Goal: Transaction & Acquisition: Purchase product/service

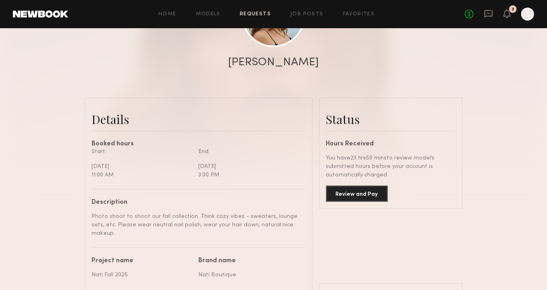
scroll to position [157, 0]
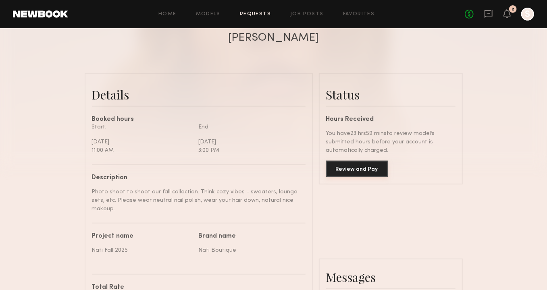
click at [355, 162] on button "Review and Pay" at bounding box center [357, 169] width 62 height 16
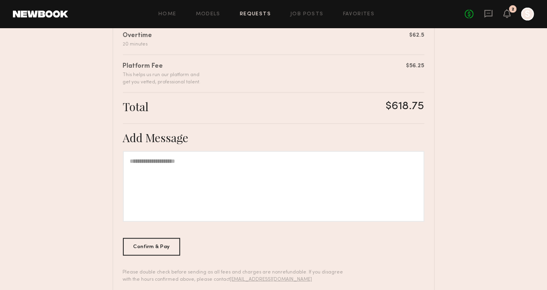
scroll to position [249, 0]
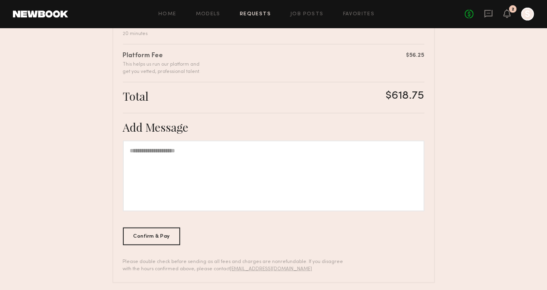
click at [280, 156] on div at bounding box center [273, 176] width 301 height 71
click at [152, 241] on div "Confirm & Pay" at bounding box center [152, 236] width 58 height 18
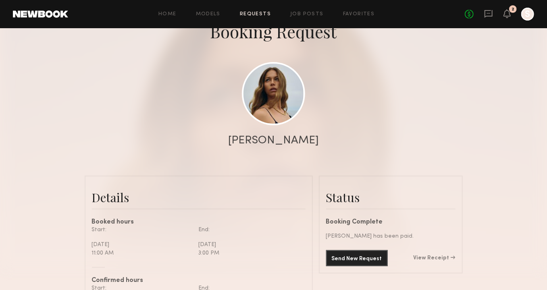
scroll to position [49, 0]
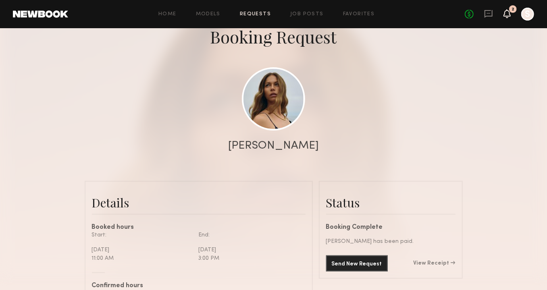
click at [508, 11] on icon at bounding box center [507, 13] width 6 height 6
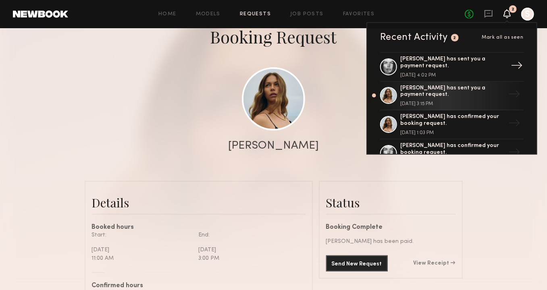
click at [424, 69] on div "Aarika W. has sent you a payment request." at bounding box center [452, 63] width 105 height 14
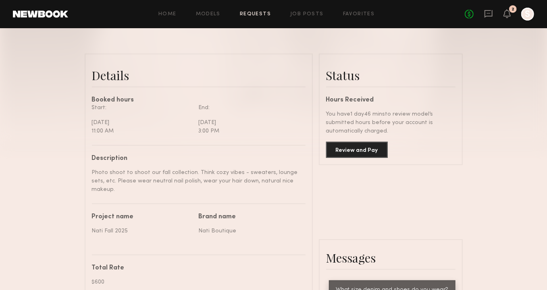
scroll to position [177, 0]
click at [377, 142] on button "Review and Pay" at bounding box center [357, 149] width 62 height 16
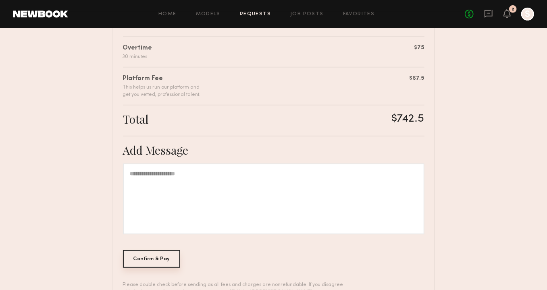
scroll to position [227, 0]
click at [146, 262] on div "Confirm & Pay" at bounding box center [152, 259] width 58 height 18
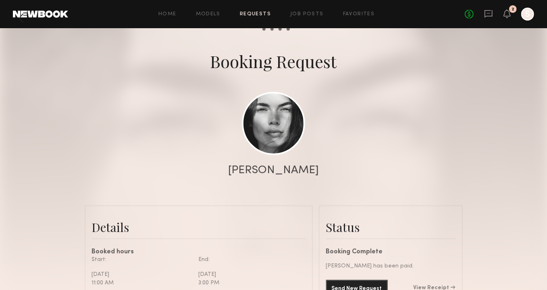
scroll to position [25, 0]
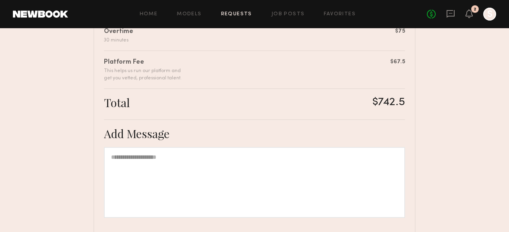
scroll to position [223, 0]
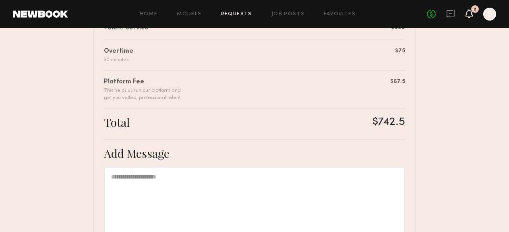
click at [473, 17] on icon at bounding box center [469, 13] width 7 height 9
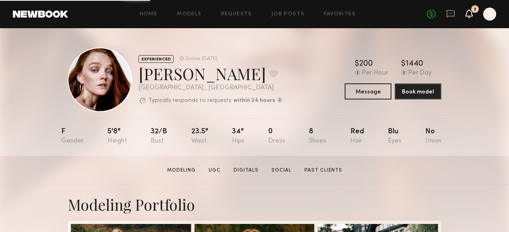
click at [470, 14] on icon at bounding box center [469, 13] width 6 height 6
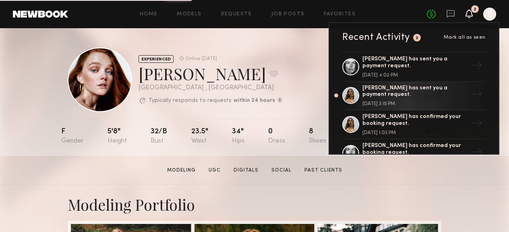
click at [493, 15] on div at bounding box center [490, 14] width 13 height 13
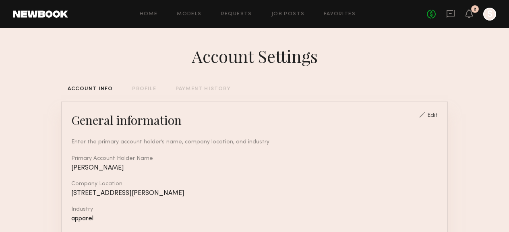
click at [208, 87] on div "PAYMENT HISTORY" at bounding box center [203, 89] width 55 height 5
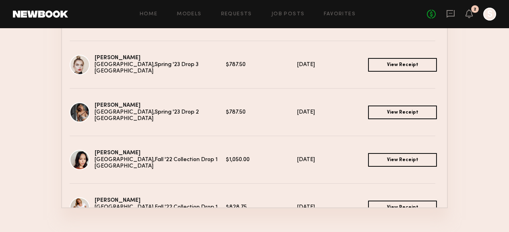
scroll to position [337, 0]
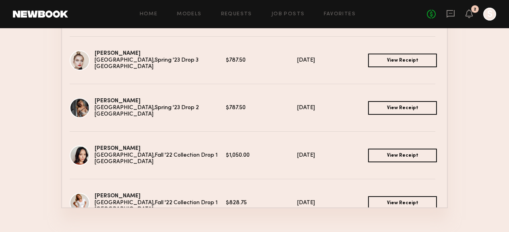
click at [141, 165] on div "Danielle A. Los Angeles, CA" at bounding box center [112, 155] width 85 height 20
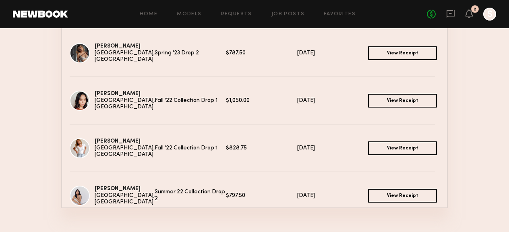
scroll to position [393, 0]
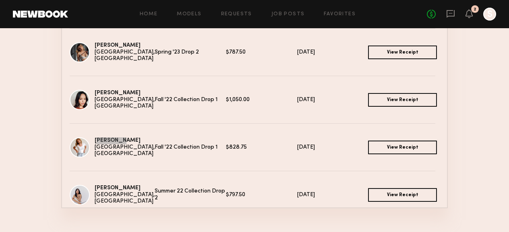
drag, startPoint x: 105, startPoint y: 143, endPoint x: 418, endPoint y: 3, distance: 343.5
click at [0, 0] on common-layout "Home Models Requests Job Posts Favorites Sign Out No fees up to $5,000 2 S Acco…" at bounding box center [254, 32] width 509 height 433
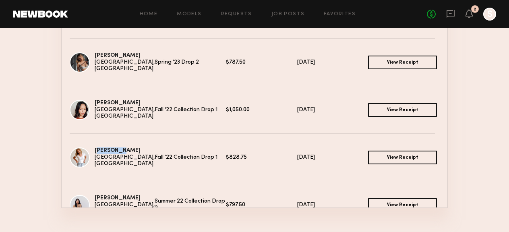
scroll to position [381, 0]
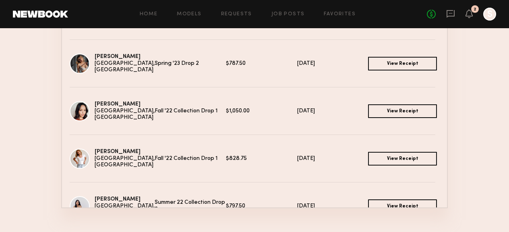
click at [195, 91] on div "Danielle A. Los Angeles, CA Fall '22 Collection Drop 1 $1,050.00 08/25/2022 Vie…" at bounding box center [254, 111] width 385 height 48
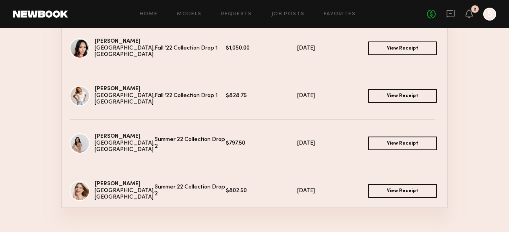
scroll to position [447, 0]
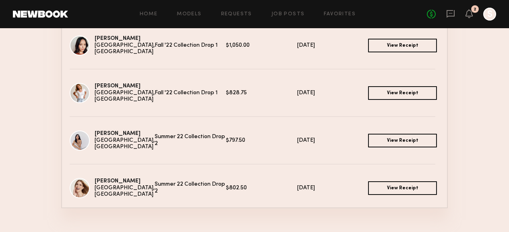
click at [176, 126] on div "Megan W. Los Angeles, CA Summer 22 Collection Drop 2 $797.50 06/29/2022 View Re…" at bounding box center [254, 141] width 385 height 48
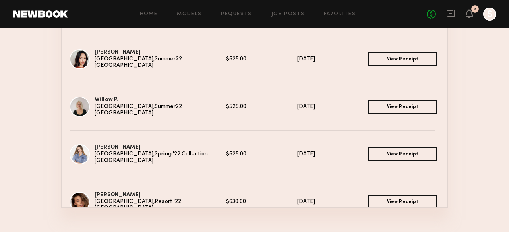
scroll to position [653, 0]
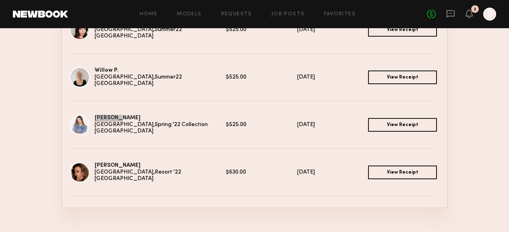
drag, startPoint x: 102, startPoint y: 120, endPoint x: 289, endPoint y: 9, distance: 217.0
click at [0, 0] on common-layout "Home Models Requests Job Posts Favorites Sign Out No fees up to $5,000 2 S Acco…" at bounding box center [254, 32] width 509 height 433
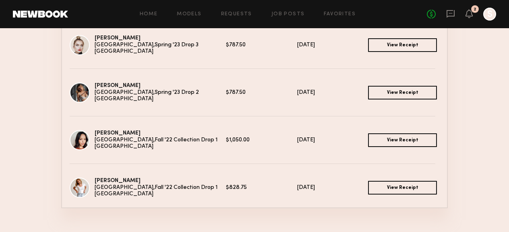
scroll to position [326, 0]
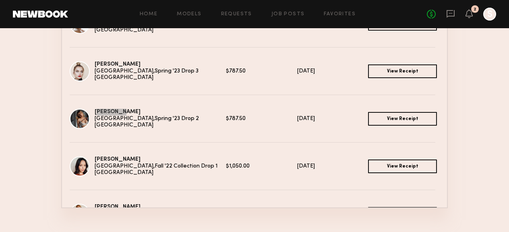
drag, startPoint x: 104, startPoint y: 113, endPoint x: 443, endPoint y: 2, distance: 356.5
click at [0, 0] on common-layout "Home Models Requests Job Posts Favorites Sign Out No fees up to $5,000 2 S Acco…" at bounding box center [254, 32] width 509 height 433
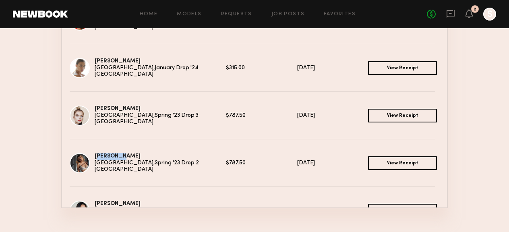
scroll to position [279, 0]
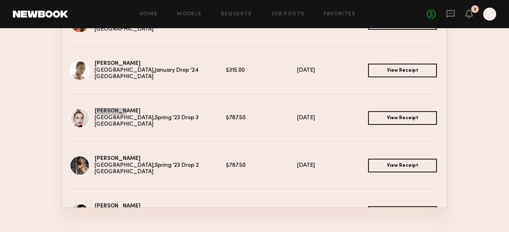
drag, startPoint x: 104, startPoint y: 112, endPoint x: 416, endPoint y: 1, distance: 330.9
click at [0, 0] on common-layout "Home Models Requests Job Posts Favorites Sign Out No fees up to $5,000 2 S Acco…" at bounding box center [254, 32] width 509 height 433
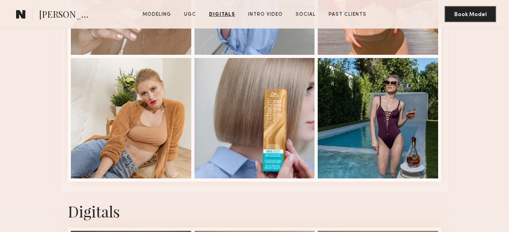
scroll to position [1666, 0]
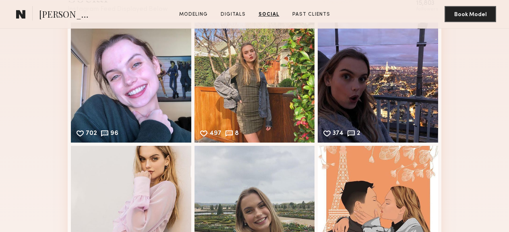
scroll to position [668, 0]
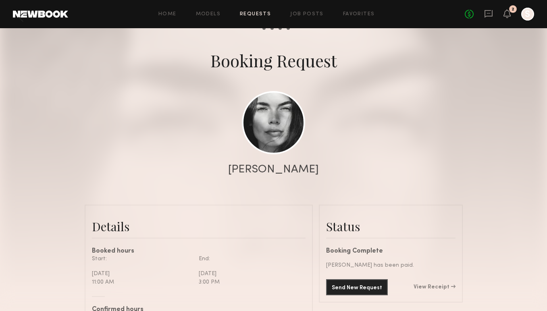
scroll to position [586, 0]
click at [218, 16] on link "Models" at bounding box center [208, 14] width 25 height 5
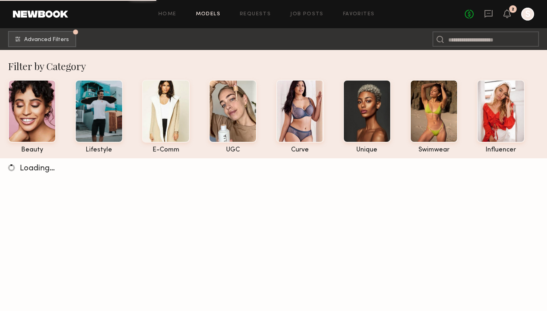
click at [167, 17] on div "Home Models Requests Job Posts Favorites Sign Out No fees up to $5,000 2 S" at bounding box center [301, 14] width 466 height 13
click at [507, 17] on icon at bounding box center [507, 17] width 2 height 1
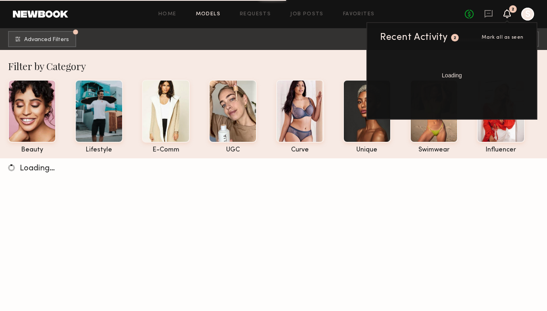
click at [526, 17] on div at bounding box center [527, 14] width 13 height 13
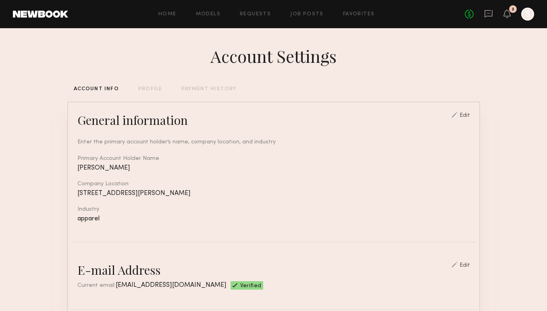
click at [204, 89] on div "PAYMENT HISTORY" at bounding box center [208, 89] width 55 height 5
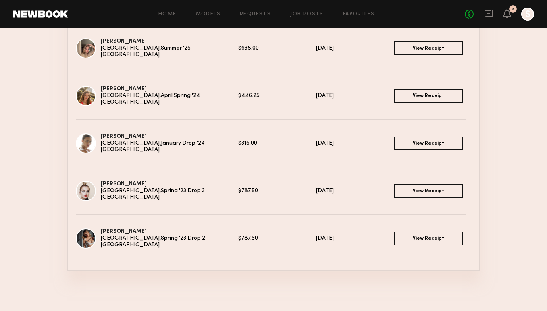
scroll to position [269, 0]
click at [87, 145] on img at bounding box center [86, 143] width 20 height 20
click at [118, 185] on link "Micah F." at bounding box center [124, 183] width 46 height 5
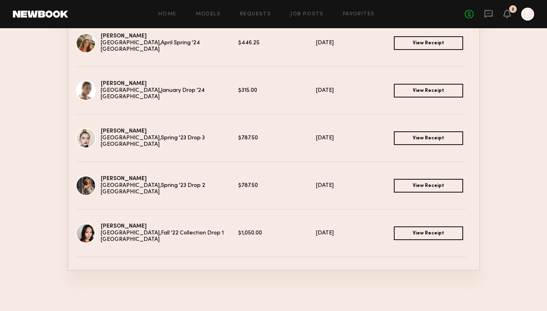
scroll to position [324, 0]
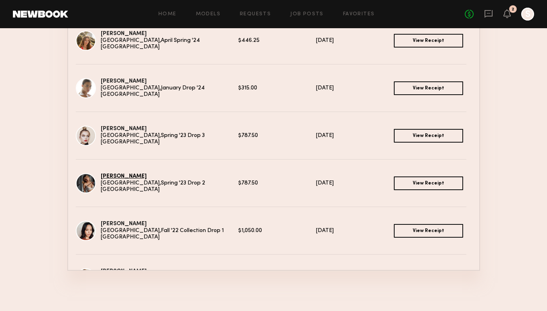
click at [116, 179] on link "Alena S." at bounding box center [124, 176] width 46 height 5
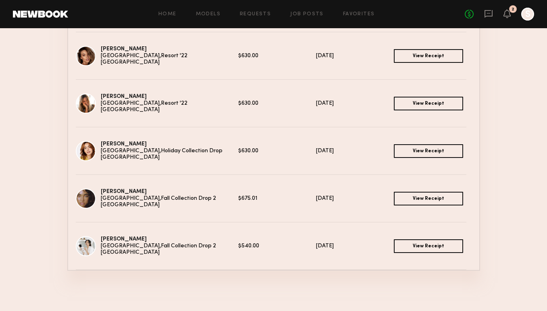
scroll to position [830, 0]
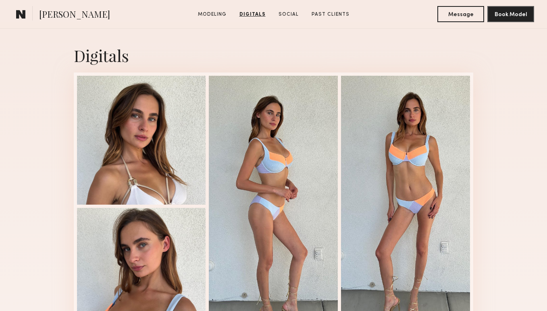
scroll to position [792, 0]
